Goal: Information Seeking & Learning: Learn about a topic

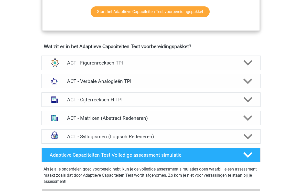
scroll to position [280, 0]
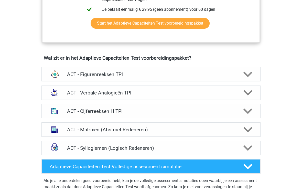
click at [247, 110] on icon at bounding box center [248, 111] width 9 height 9
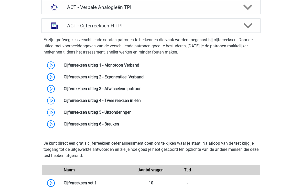
scroll to position [366, 0]
click at [139, 63] on link at bounding box center [139, 65] width 0 height 5
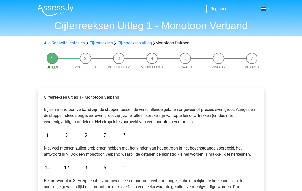
click at [133, 43] on link "Cijferreeksen uitleg" at bounding box center [135, 42] width 34 height 5
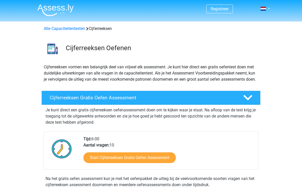
scroll to position [329, 0]
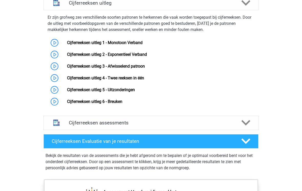
click at [143, 57] on link "Cijferreeksen uitleg 2 - Exponentieel Verband" at bounding box center [107, 54] width 80 height 5
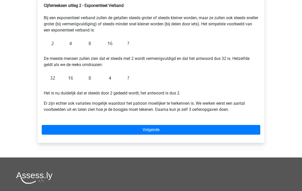
scroll to position [100, 0]
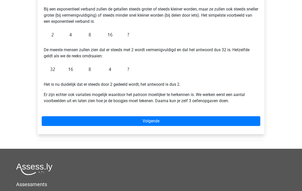
click at [226, 121] on link "Volgende" at bounding box center [151, 121] width 219 height 10
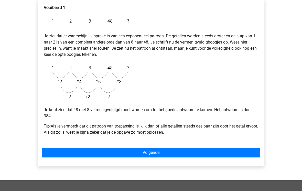
scroll to position [88, 0]
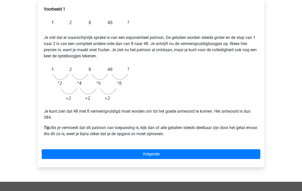
click at [180, 153] on link "Volgende" at bounding box center [151, 154] width 219 height 10
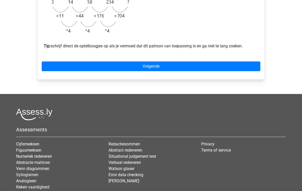
scroll to position [187, 0]
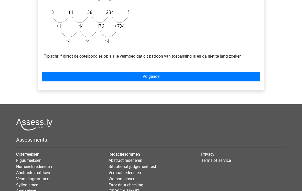
click at [204, 82] on link "Volgende" at bounding box center [151, 77] width 219 height 10
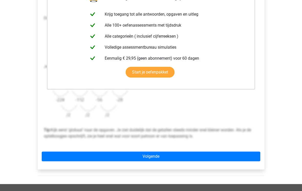
scroll to position [115, 0]
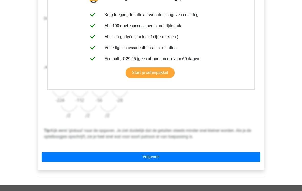
click at [219, 154] on link "Volgende" at bounding box center [151, 157] width 219 height 10
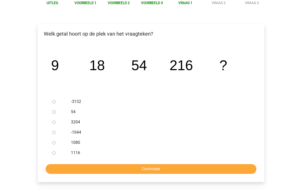
scroll to position [65, 0]
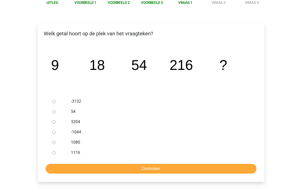
click at [58, 142] on div at bounding box center [58, 142] width 17 height 10
click at [57, 142] on div at bounding box center [58, 142] width 17 height 10
click at [58, 141] on div at bounding box center [58, 142] width 17 height 10
click at [56, 143] on input "1080" at bounding box center [53, 142] width 3 height 3
radio input "true"
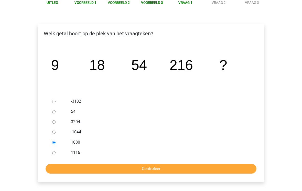
click at [162, 170] on input "Controleer" at bounding box center [151, 169] width 211 height 10
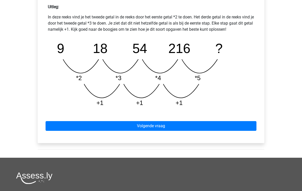
scroll to position [233, 0]
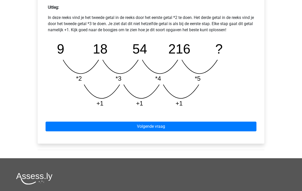
click at [214, 127] on link "Volgende vraag" at bounding box center [151, 127] width 211 height 10
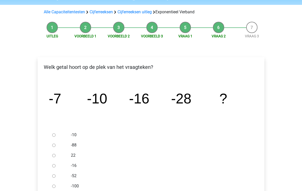
scroll to position [33, 0]
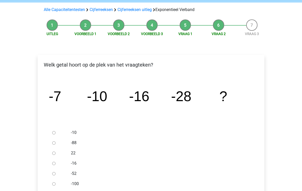
click at [56, 173] on input "-52" at bounding box center [53, 173] width 3 height 3
radio input "true"
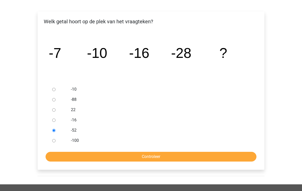
scroll to position [77, 0]
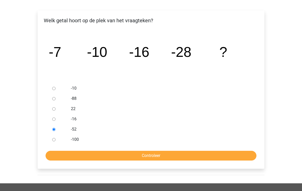
click at [158, 158] on input "Controleer" at bounding box center [151, 156] width 211 height 10
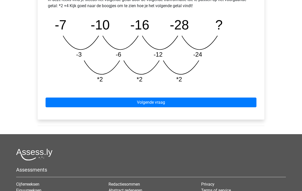
scroll to position [251, 0]
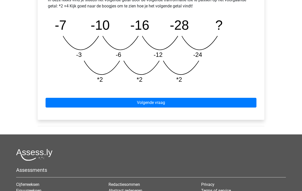
click at [186, 105] on link "Volgende vraag" at bounding box center [151, 103] width 211 height 10
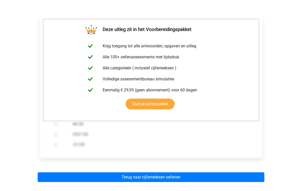
scroll to position [75, 0]
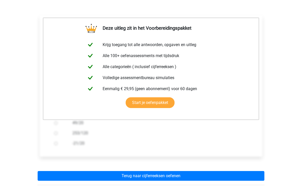
click at [179, 175] on link "Terug naar cijferreeksen oefenen" at bounding box center [151, 176] width 227 height 10
